Goal: Task Accomplishment & Management: Complete application form

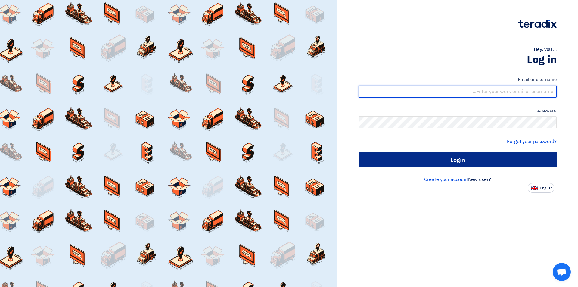
type input "[EMAIL_ADDRESS][DOMAIN_NAME]"
click at [443, 165] on input "Login" at bounding box center [458, 159] width 198 height 15
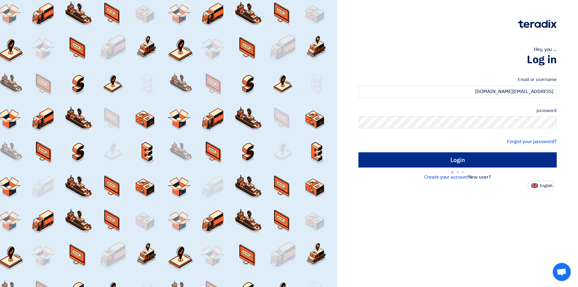
type input "Sign in"
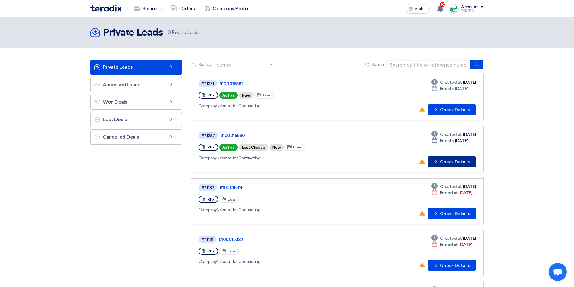
click at [463, 163] on font "Check Details" at bounding box center [455, 161] width 30 height 5
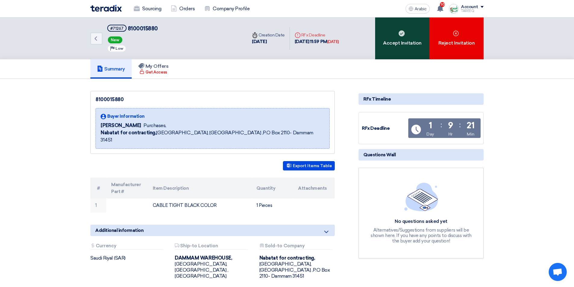
click at [405, 45] on div "Accept Invitation" at bounding box center [402, 38] width 54 height 42
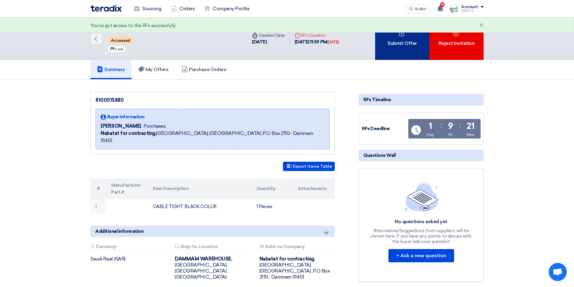
click at [406, 45] on font "Submit Offer" at bounding box center [401, 43] width 29 height 6
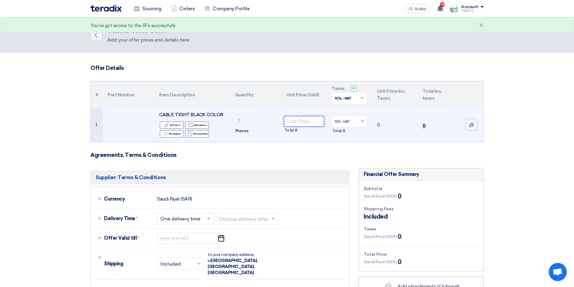
click at [303, 122] on input "number" at bounding box center [304, 121] width 41 height 11
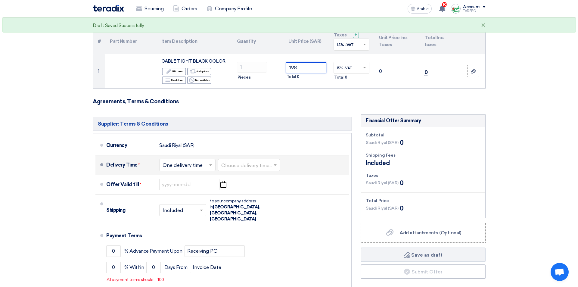
scroll to position [60, 0]
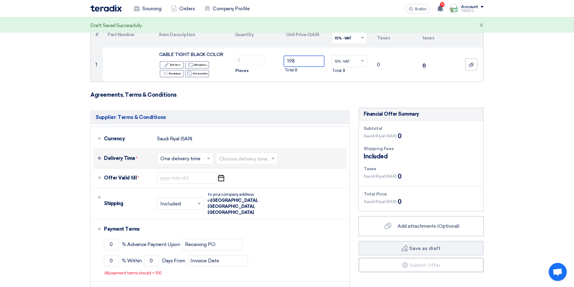
type input "198"
click at [248, 157] on input "text" at bounding box center [247, 159] width 56 height 9
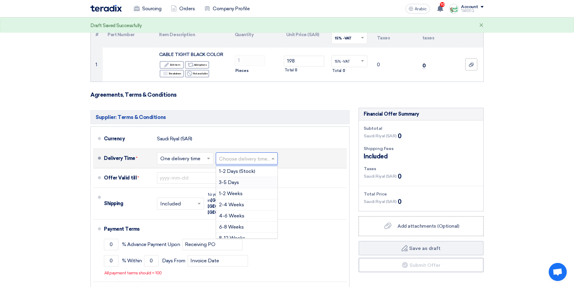
click at [226, 183] on font "3-5 Days" at bounding box center [229, 183] width 20 height 6
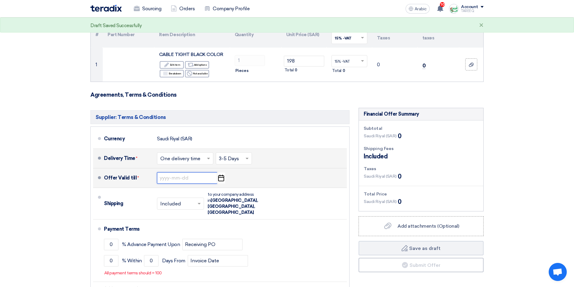
click at [171, 176] on input at bounding box center [187, 177] width 60 height 11
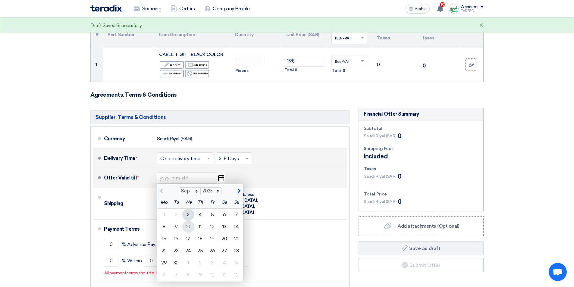
click at [189, 228] on font "10" at bounding box center [188, 227] width 5 height 6
type input "9/10/2025"
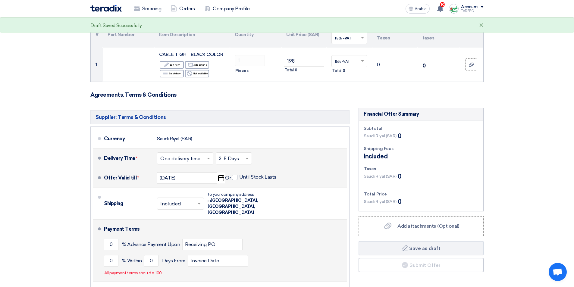
click at [102, 250] on li "Payment Terms 0 % Advance Payment Upon Receiving PO 0 % Within 0" at bounding box center [220, 251] width 254 height 62
drag, startPoint x: 107, startPoint y: 249, endPoint x: 134, endPoint y: 244, distance: 28.1
click at [107, 255] on input "0" at bounding box center [111, 260] width 14 height 11
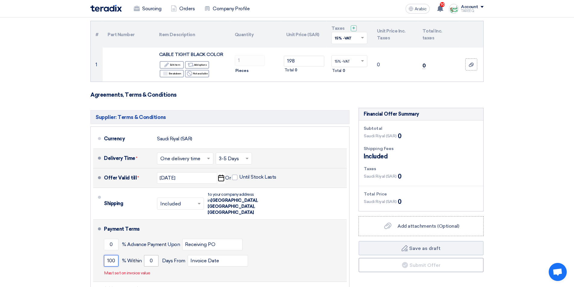
type input "100"
click at [148, 255] on input "0" at bounding box center [151, 260] width 14 height 11
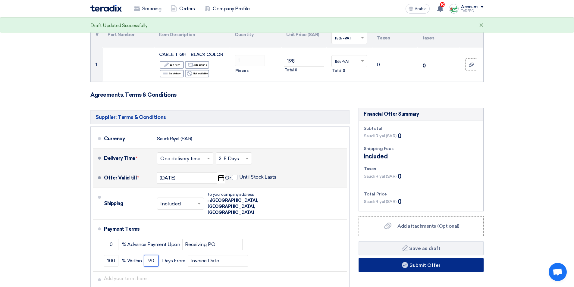
type input "90"
click at [380, 268] on button "Submit Offer" at bounding box center [420, 265] width 125 height 14
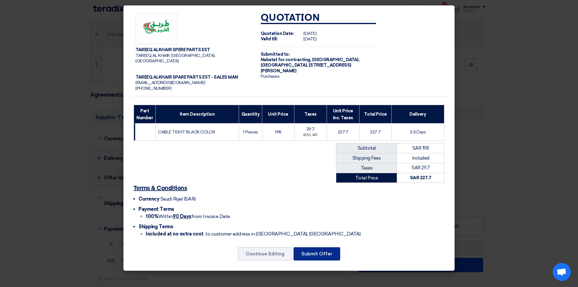
click at [332, 252] on button "Submit Offer" at bounding box center [317, 253] width 47 height 13
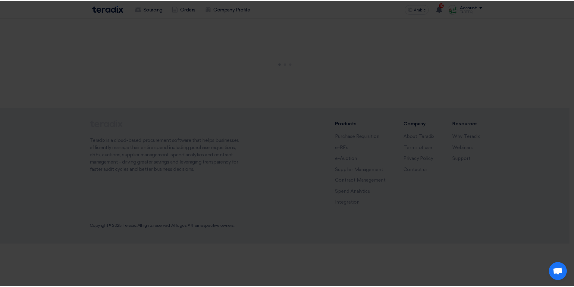
scroll to position [0, 0]
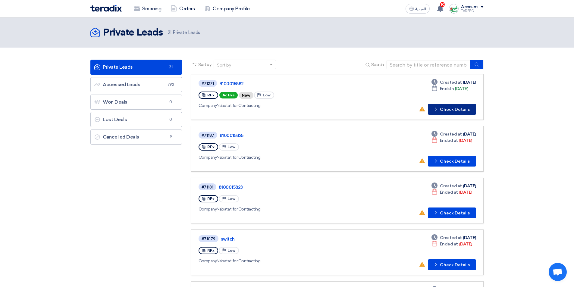
click at [461, 108] on button "Check details Check Details" at bounding box center [452, 109] width 48 height 11
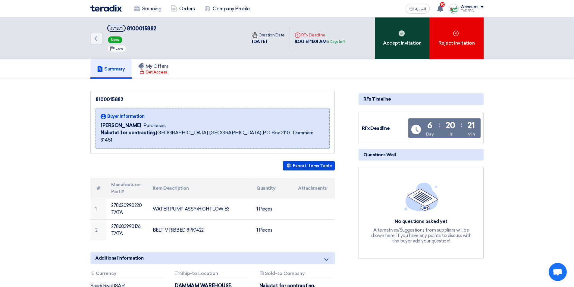
click at [408, 44] on div "Accept Invitation" at bounding box center [402, 38] width 54 height 42
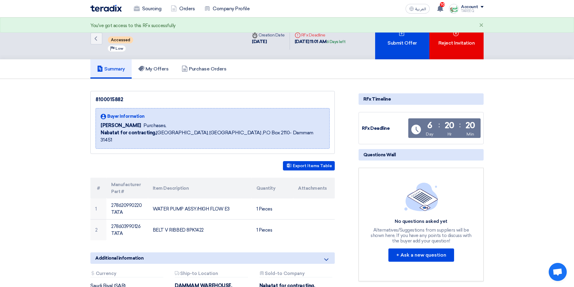
click at [408, 44] on div "Submit Offer" at bounding box center [402, 38] width 54 height 42
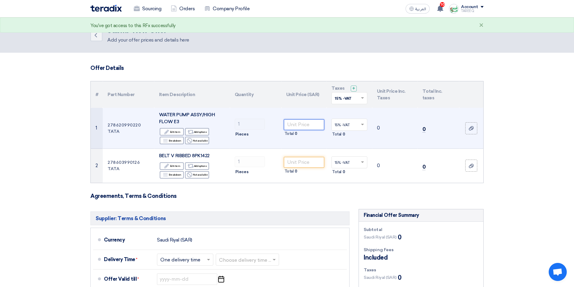
click at [300, 124] on input "number" at bounding box center [304, 124] width 41 height 11
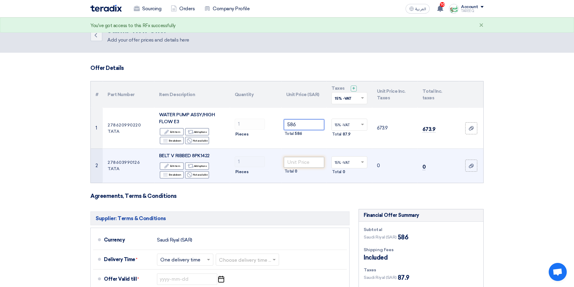
type input "586"
click at [295, 167] on input "number" at bounding box center [304, 162] width 41 height 11
type input "199"
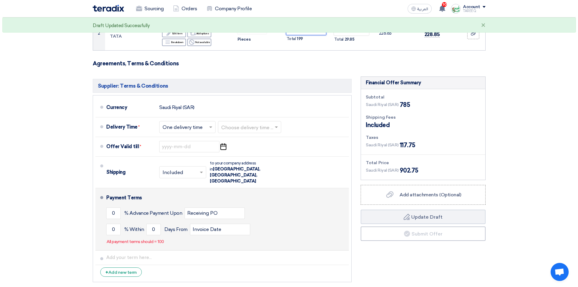
scroll to position [151, 0]
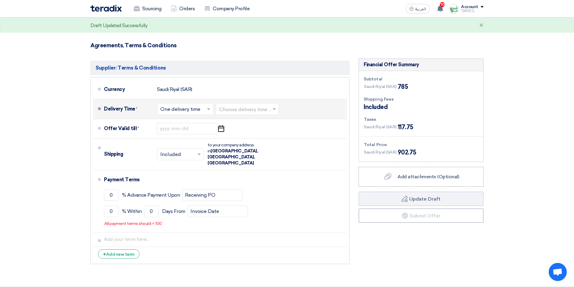
click at [243, 110] on input "text" at bounding box center [247, 109] width 57 height 9
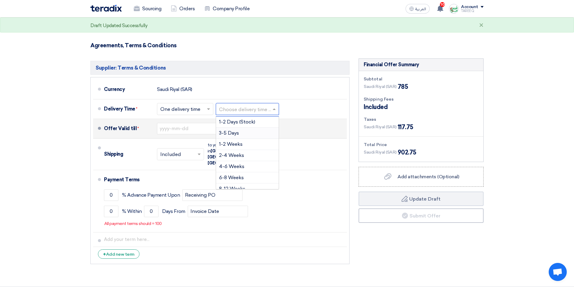
click at [233, 135] on span "3-5 Days" at bounding box center [229, 133] width 20 height 6
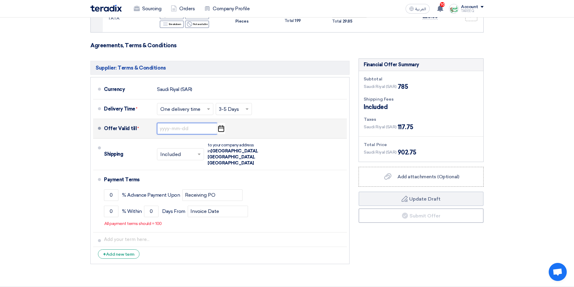
click at [189, 129] on input at bounding box center [187, 128] width 60 height 11
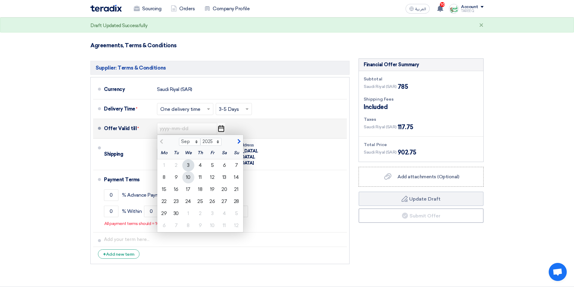
click at [189, 179] on div "10" at bounding box center [188, 177] width 12 height 12
type input "9/10/2025"
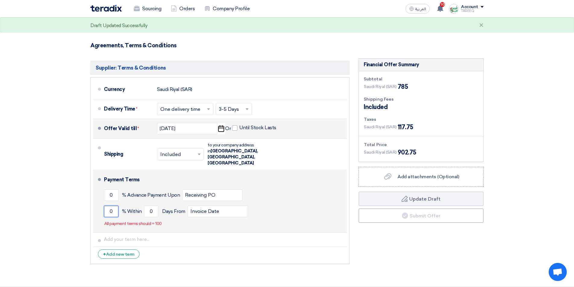
click at [106, 206] on input "0" at bounding box center [111, 211] width 14 height 11
type input "100"
click at [145, 206] on input "0" at bounding box center [151, 211] width 14 height 11
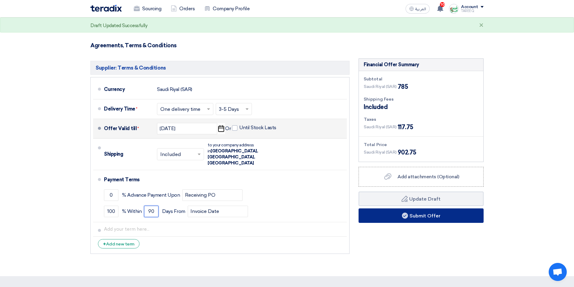
type input "90"
click at [391, 216] on button "Submit Offer" at bounding box center [420, 215] width 125 height 14
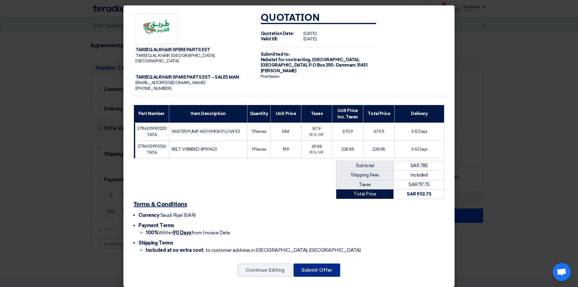
click at [329, 264] on button "Submit Offer" at bounding box center [317, 270] width 47 height 13
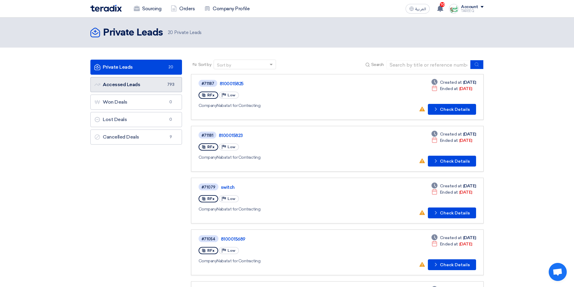
click at [146, 88] on link "Accessed Leads Accessed Leads 793" at bounding box center [136, 84] width 92 height 15
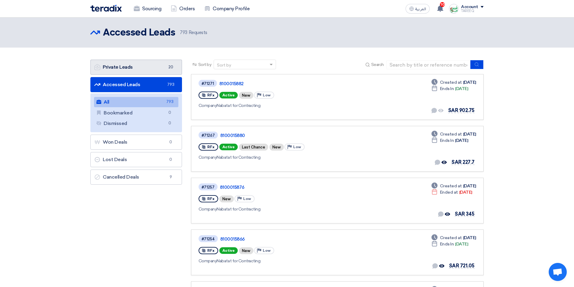
click at [153, 67] on link "Private Leads Private Leads 20" at bounding box center [136, 67] width 92 height 15
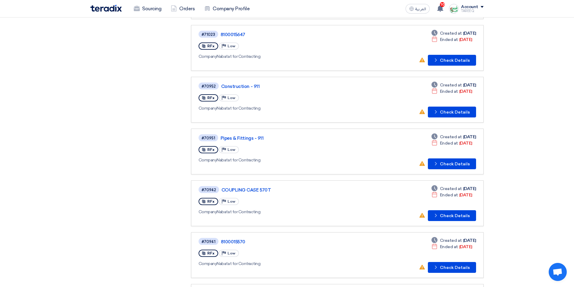
scroll to position [271, 0]
